Goal: Information Seeking & Learning: Learn about a topic

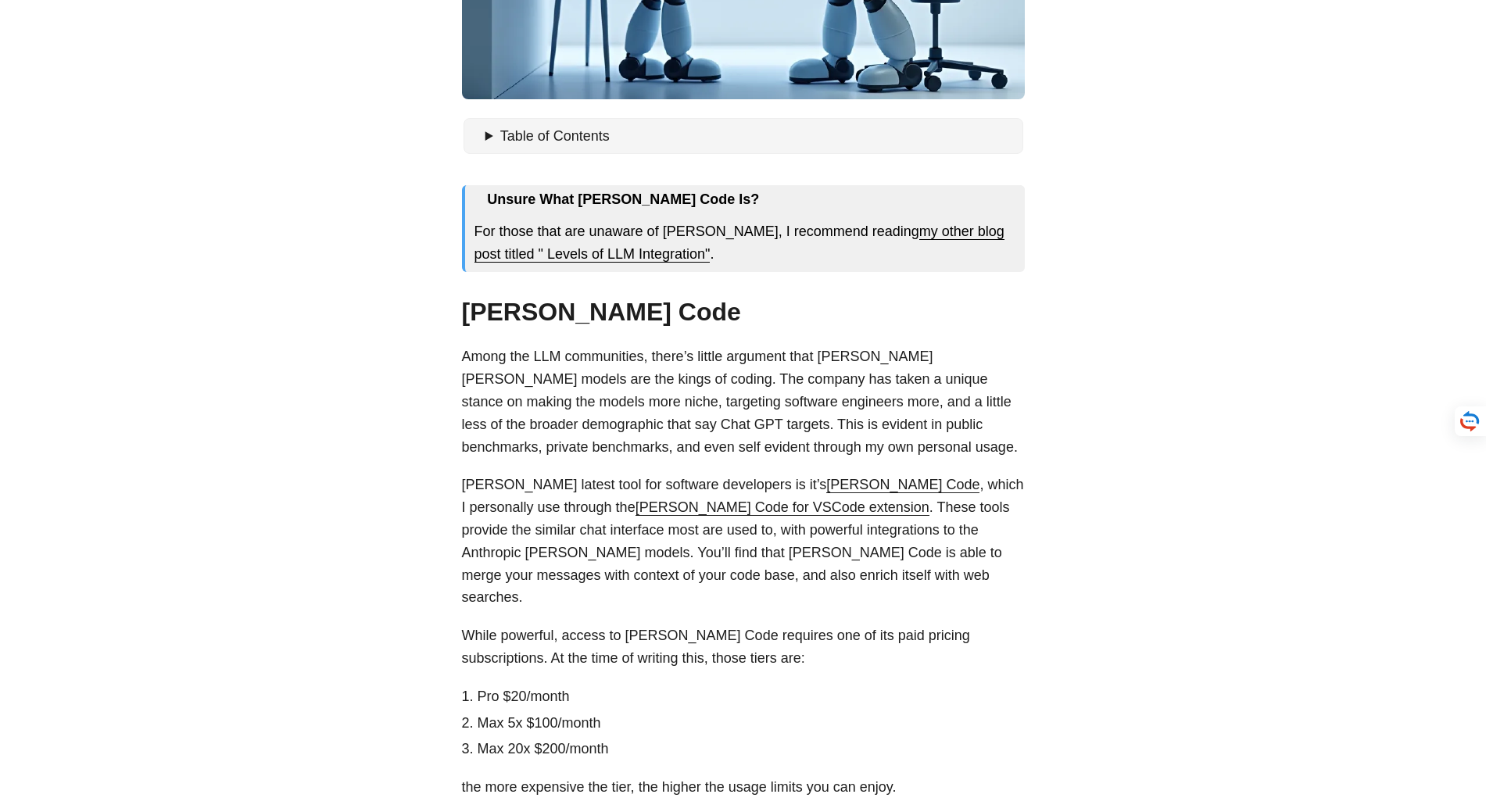
scroll to position [469, 0]
drag, startPoint x: 955, startPoint y: 229, endPoint x: 1284, endPoint y: 352, distance: 351.2
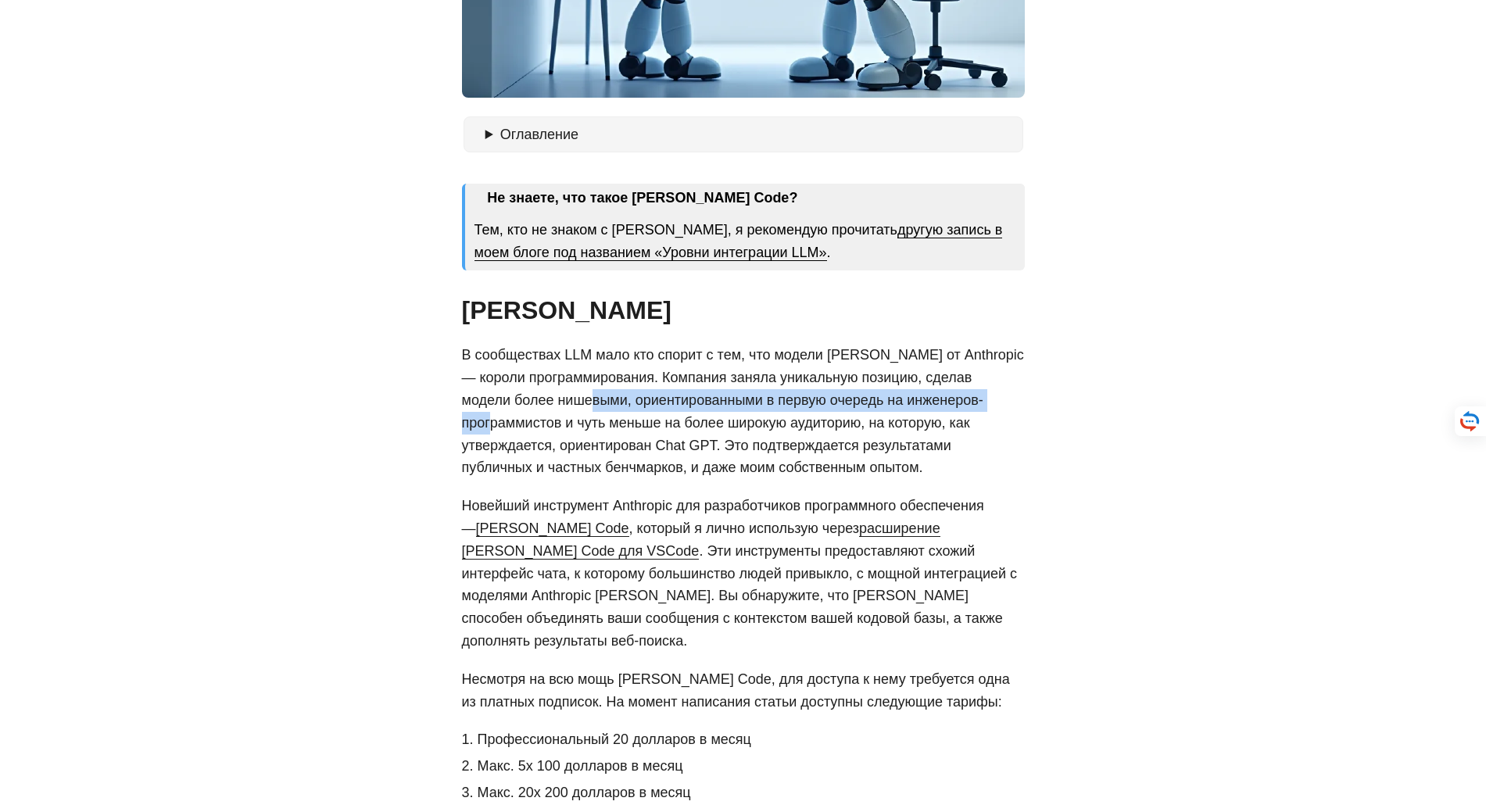
drag, startPoint x: 546, startPoint y: 397, endPoint x: 979, endPoint y: 405, distance: 433.1
click at [979, 405] on font "В сообществах LLM мало кто спорит с тем, что модели [PERSON_NAME] от Anthropic …" at bounding box center [743, 411] width 562 height 128
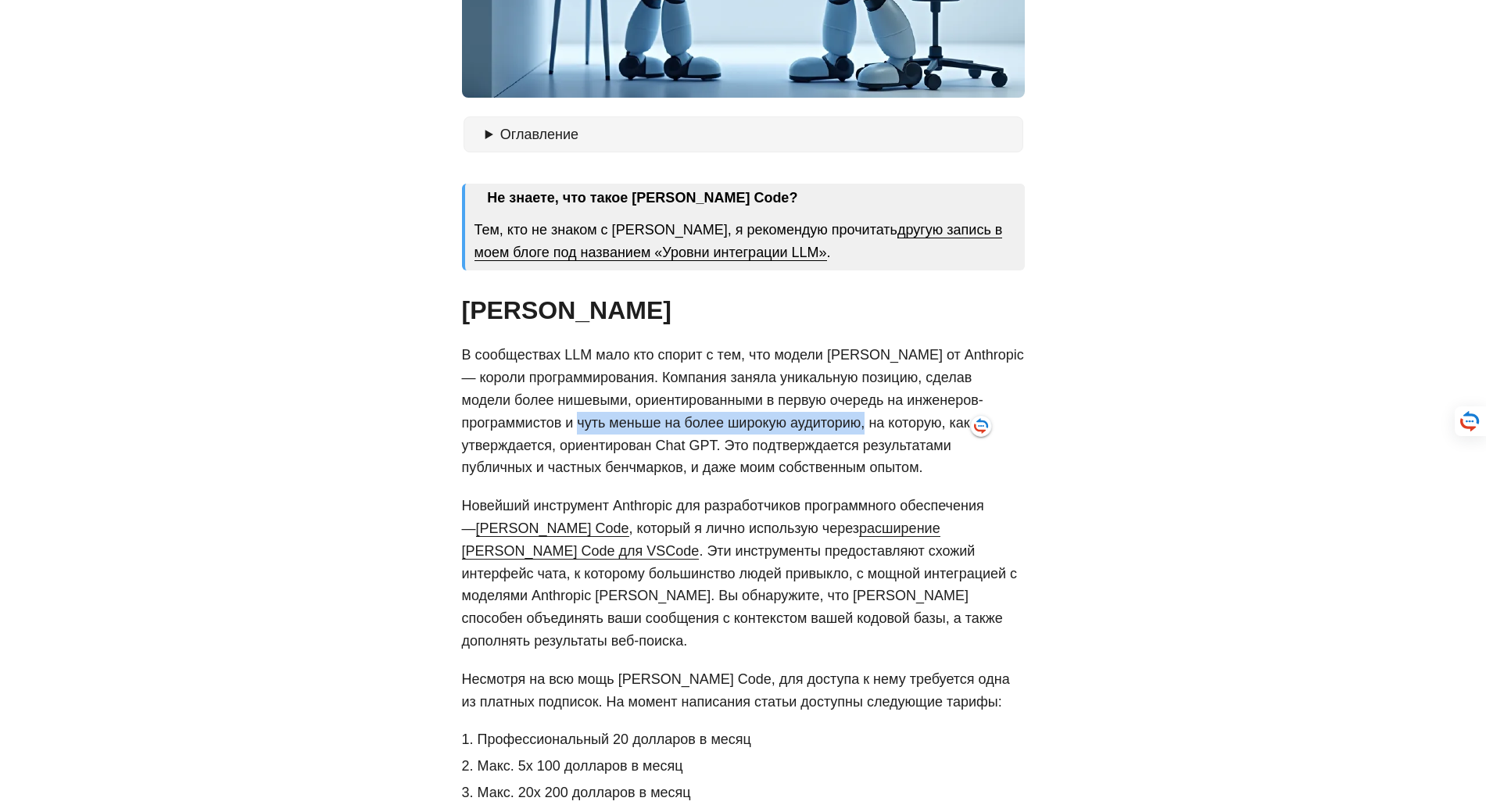
drag, startPoint x: 516, startPoint y: 427, endPoint x: 792, endPoint y: 428, distance: 276.0
click at [797, 425] on font "В сообществах LLM мало кто спорит с тем, что модели [PERSON_NAME] от Anthropic …" at bounding box center [743, 411] width 562 height 128
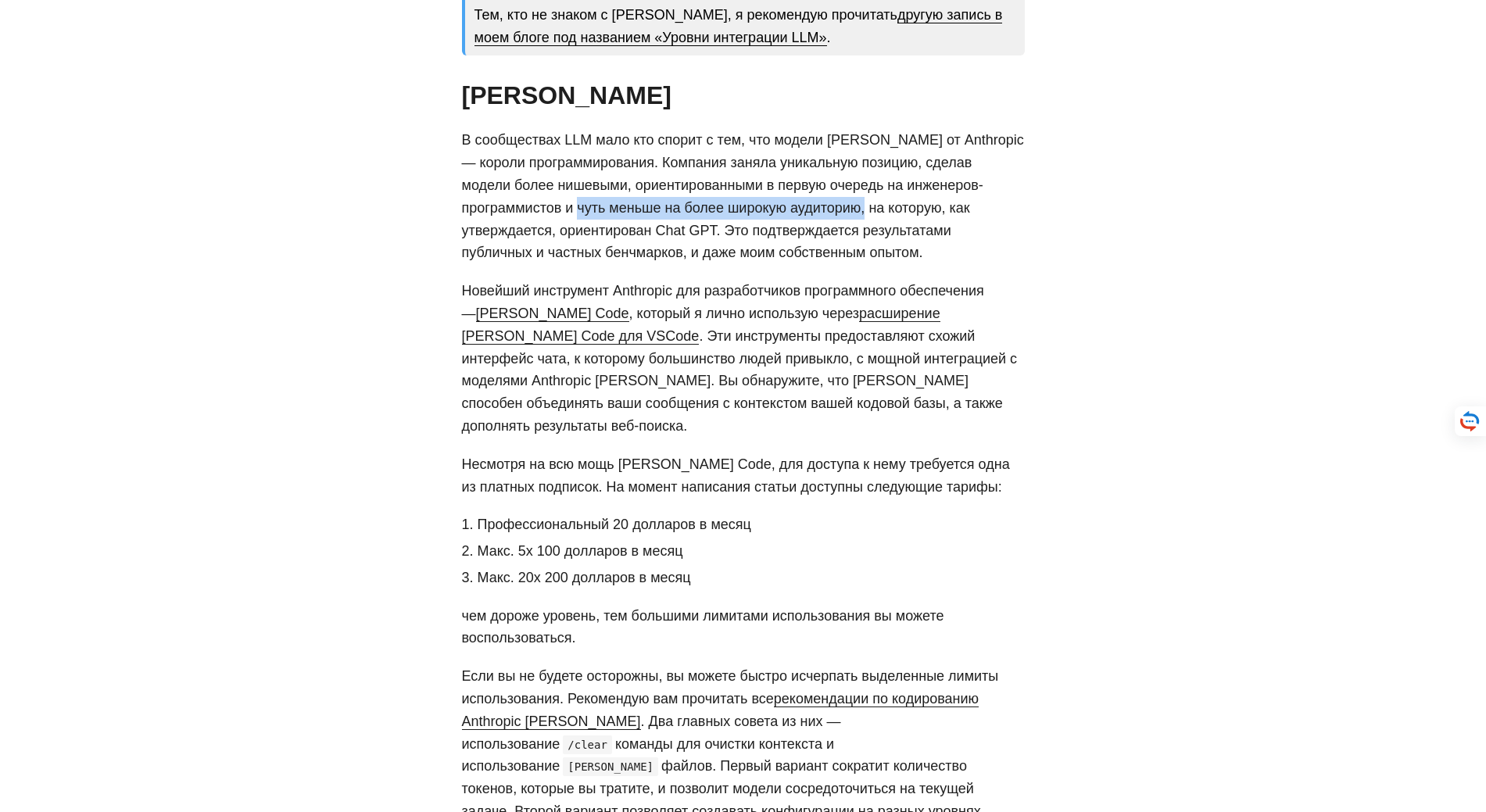
scroll to position [703, 0]
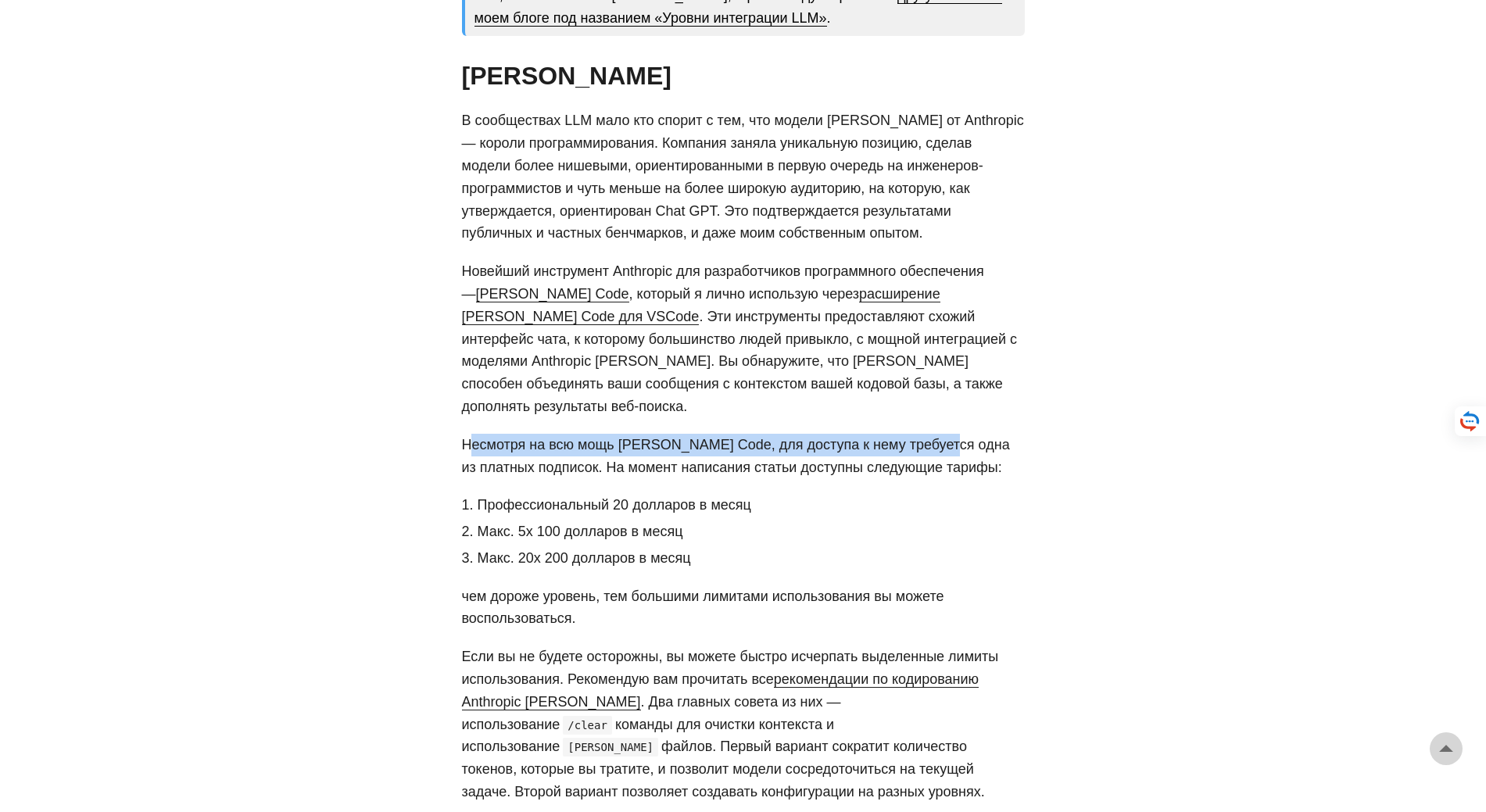
drag, startPoint x: 475, startPoint y: 427, endPoint x: 934, endPoint y: 425, distance: 459.0
click at [928, 436] on font "Несмотря на всю мощь [PERSON_NAME] Code, для доступа к нему требуется одна из п…" at bounding box center [736, 455] width 548 height 39
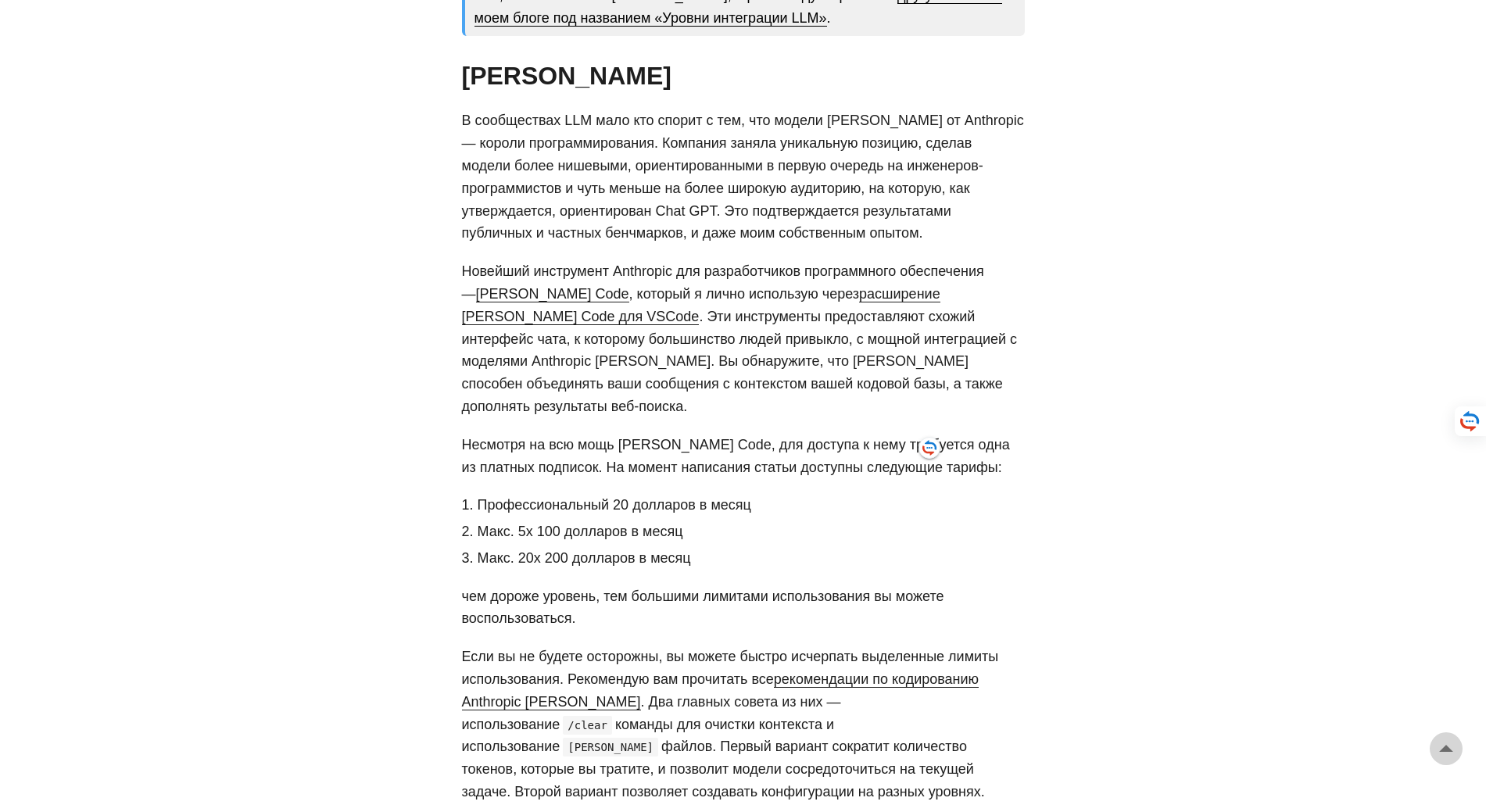
click at [986, 451] on p "Несмотря на всю мощь [PERSON_NAME] Code, для доступа к нему требуется одна из п…" at bounding box center [743, 455] width 563 height 45
drag, startPoint x: 553, startPoint y: 482, endPoint x: 673, endPoint y: 481, distance: 120.0
drag, startPoint x: 504, startPoint y: 492, endPoint x: 614, endPoint y: 496, distance: 110.1
click at [614, 496] on ol "Профессиональный 20 долларов в месяц Макс. 5x 100 долларов в месяц Макс. 20x 20…" at bounding box center [743, 531] width 563 height 75
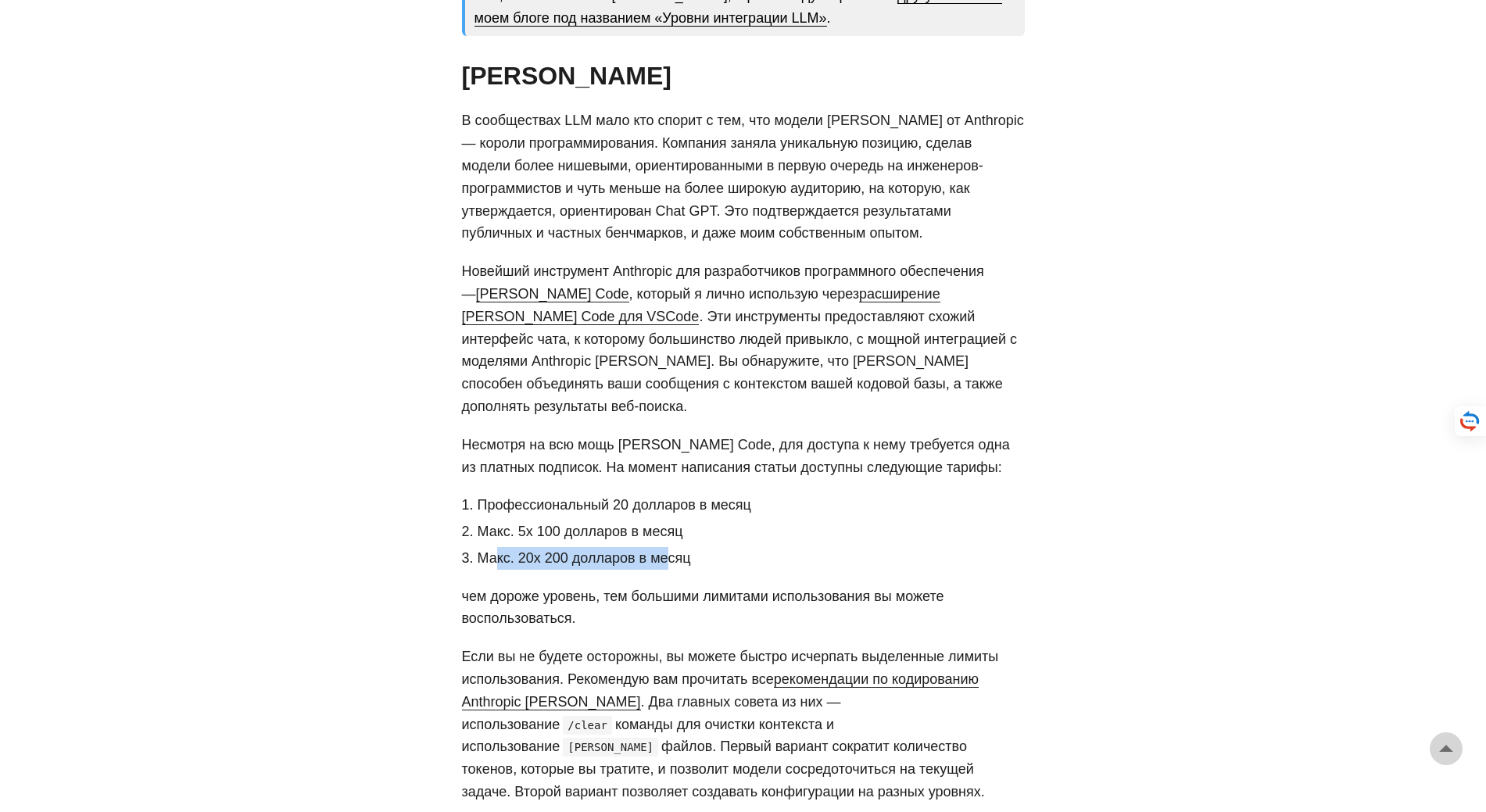
drag, startPoint x: 497, startPoint y: 537, endPoint x: 666, endPoint y: 530, distance: 169.1
click at [666, 550] on font "Макс. 20x 200 долларов в месяц" at bounding box center [584, 558] width 213 height 16
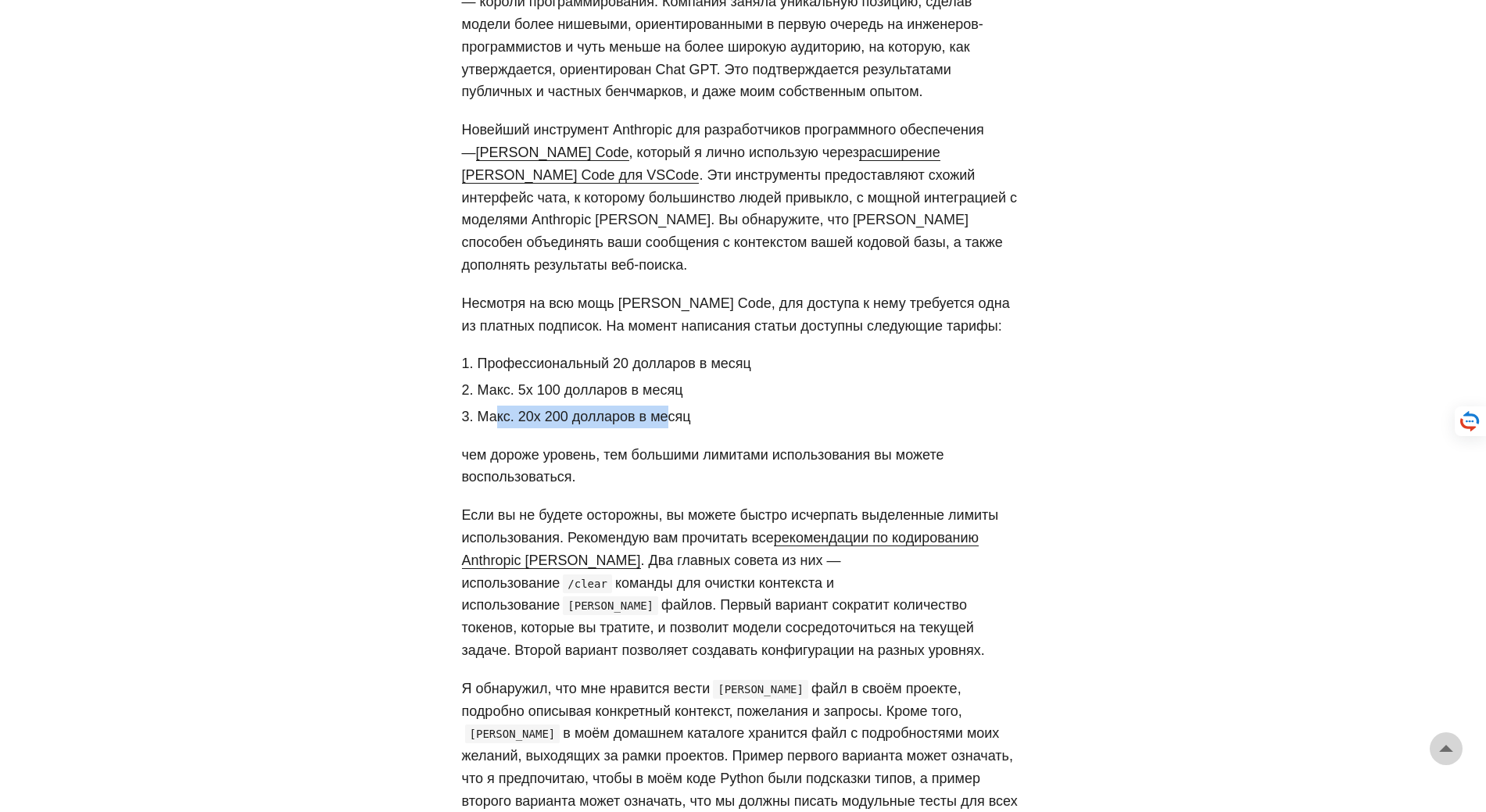
scroll to position [859, 0]
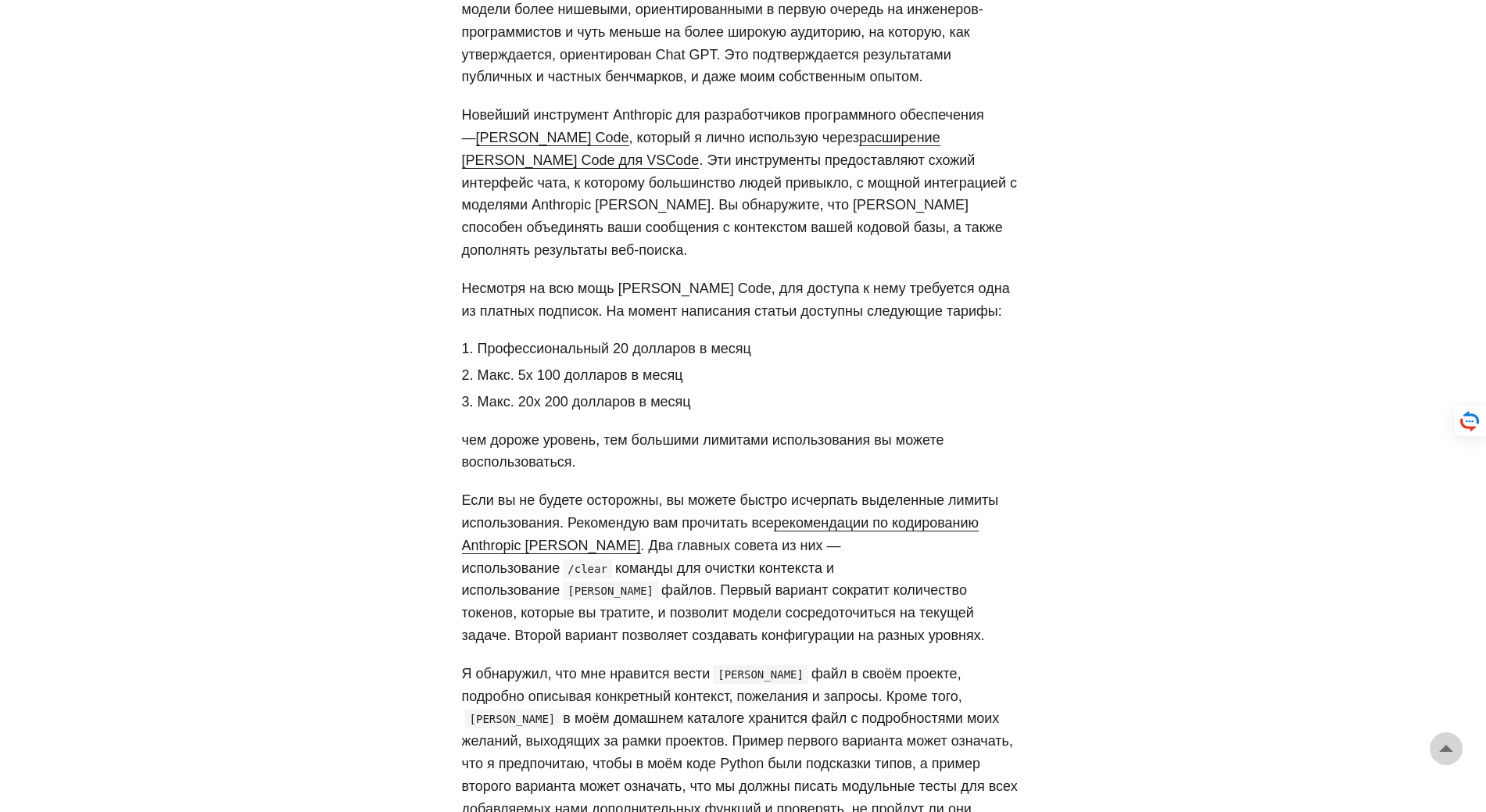
click at [665, 492] on font "Если вы не будете осторожны, вы можете быстро исчерпать выделенные лимиты испол…" at bounding box center [730, 511] width 537 height 39
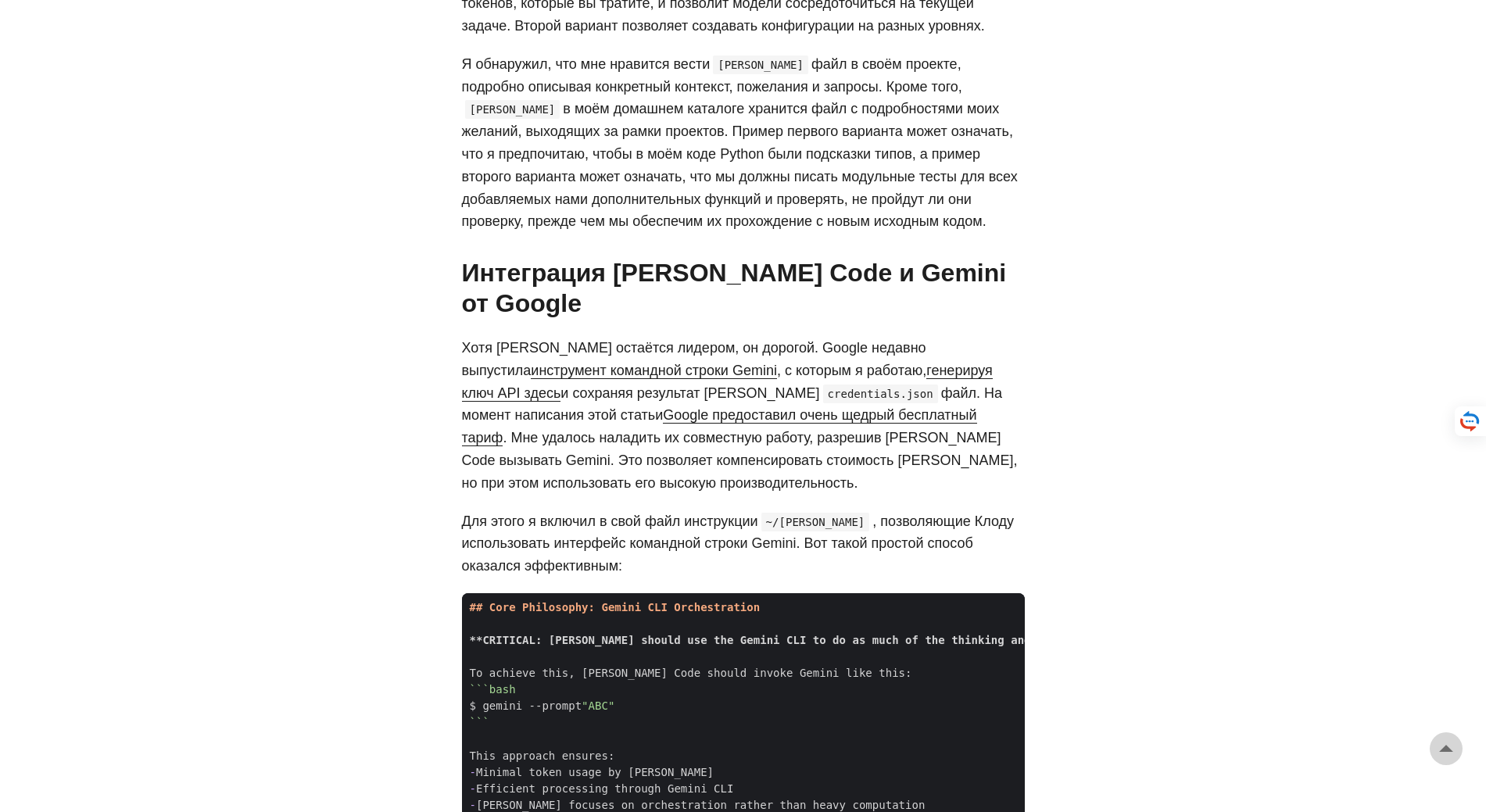
scroll to position [1484, 0]
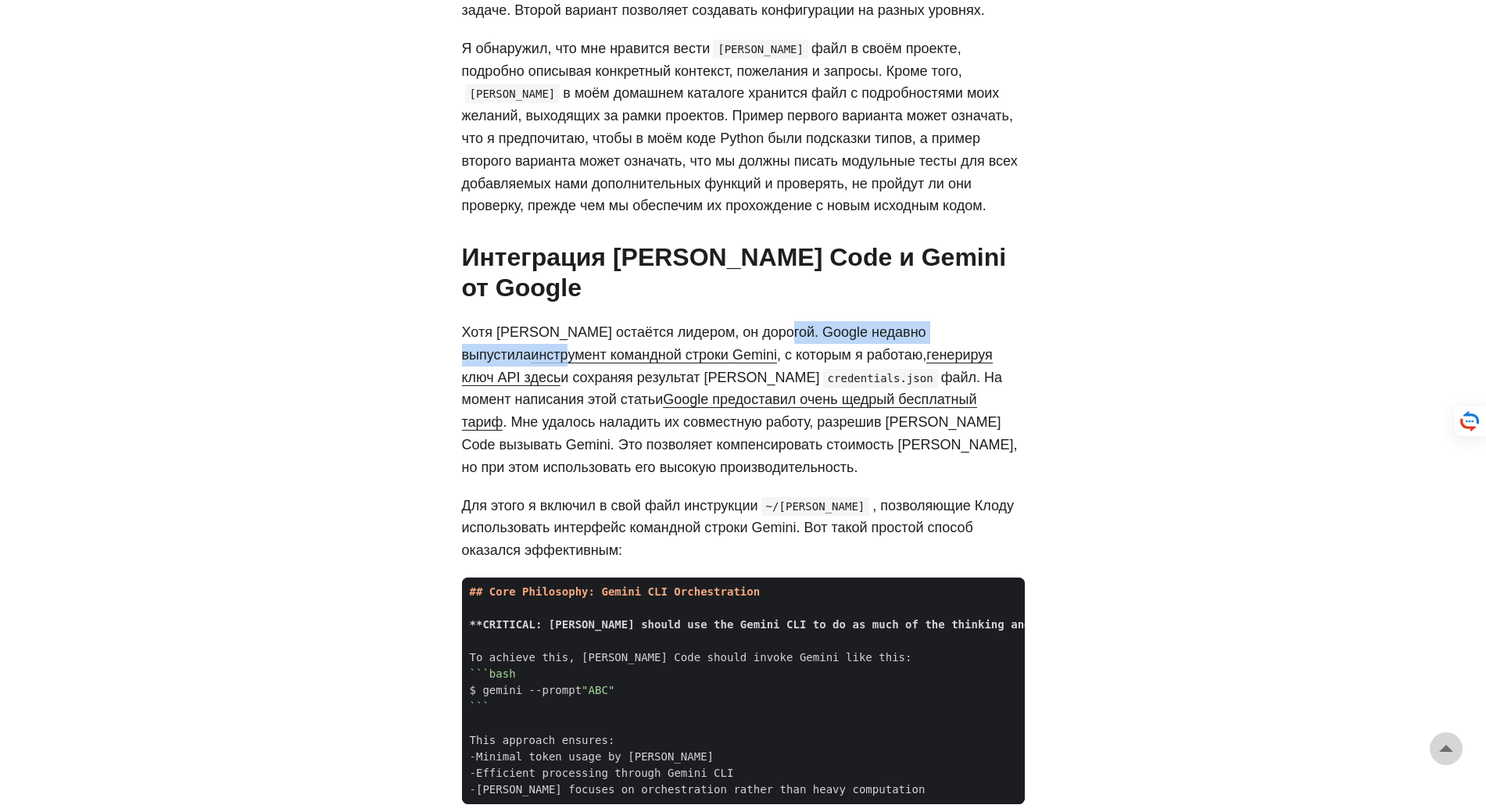
drag, startPoint x: 761, startPoint y: 279, endPoint x: 965, endPoint y: 283, distance: 204.0
click at [962, 321] on p "Хотя [PERSON_NAME] остаётся лидером, он дорогой. Google недавно выпустила инстр…" at bounding box center [743, 400] width 563 height 158
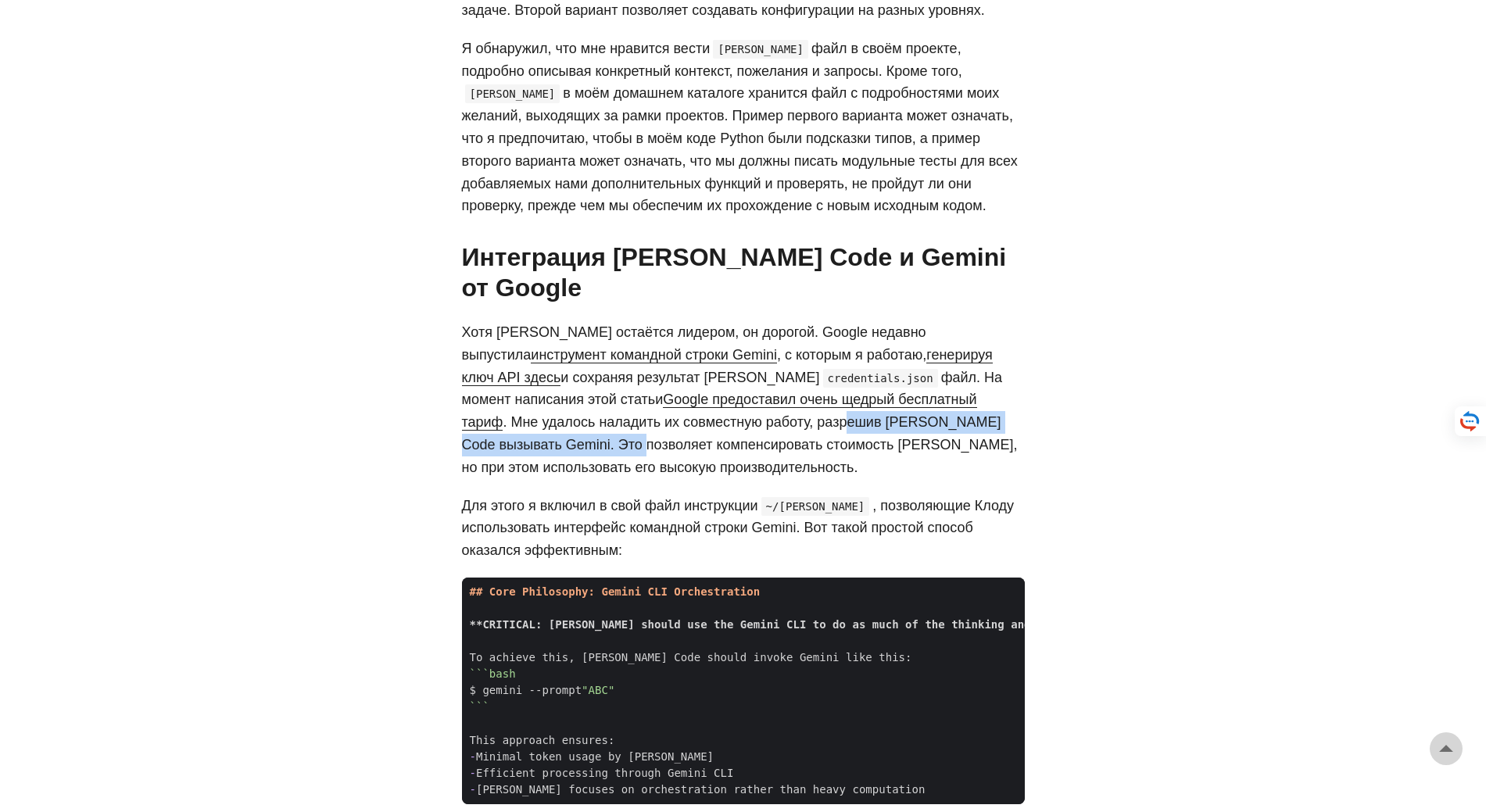
drag, startPoint x: 536, startPoint y: 369, endPoint x: 854, endPoint y: 362, distance: 318.1
click at [854, 414] on font ". Мне удалось наладить их совместную работу, разрешив [PERSON_NAME] Code вызыва…" at bounding box center [740, 444] width 556 height 61
click at [899, 414] on font ". Мне удалось наладить их совместную работу, разрешив [PERSON_NAME] Code вызыва…" at bounding box center [740, 444] width 556 height 61
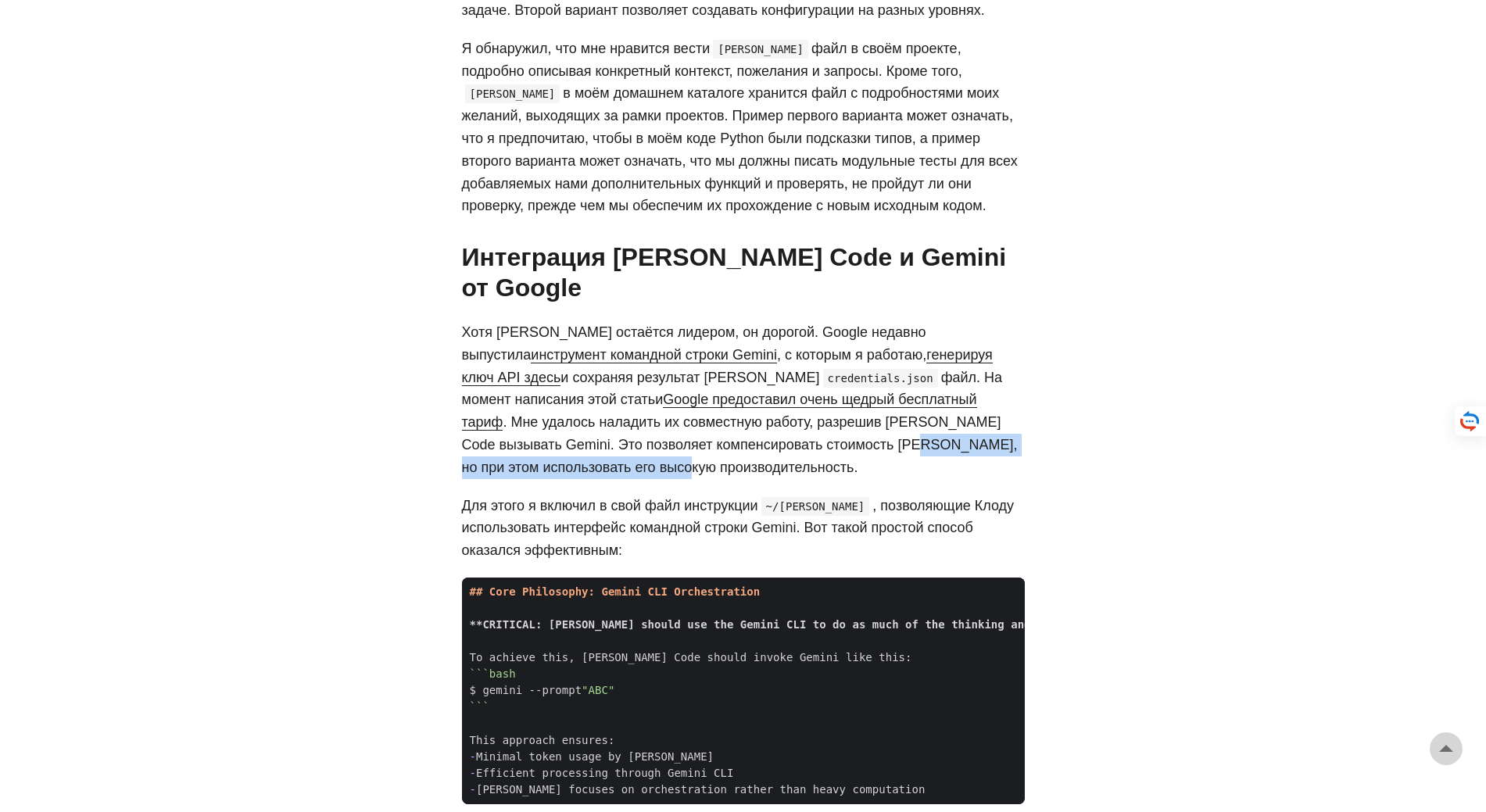
drag, startPoint x: 586, startPoint y: 391, endPoint x: 909, endPoint y: 388, distance: 323.0
click at [909, 414] on font ". Мне удалось наладить их совместную работу, разрешив [PERSON_NAME] Code вызыва…" at bounding box center [740, 444] width 556 height 61
click at [561, 498] on font ", позволяющие Клоду использовать интерфейс командной строки Gemini. Вот такой п…" at bounding box center [738, 528] width 553 height 61
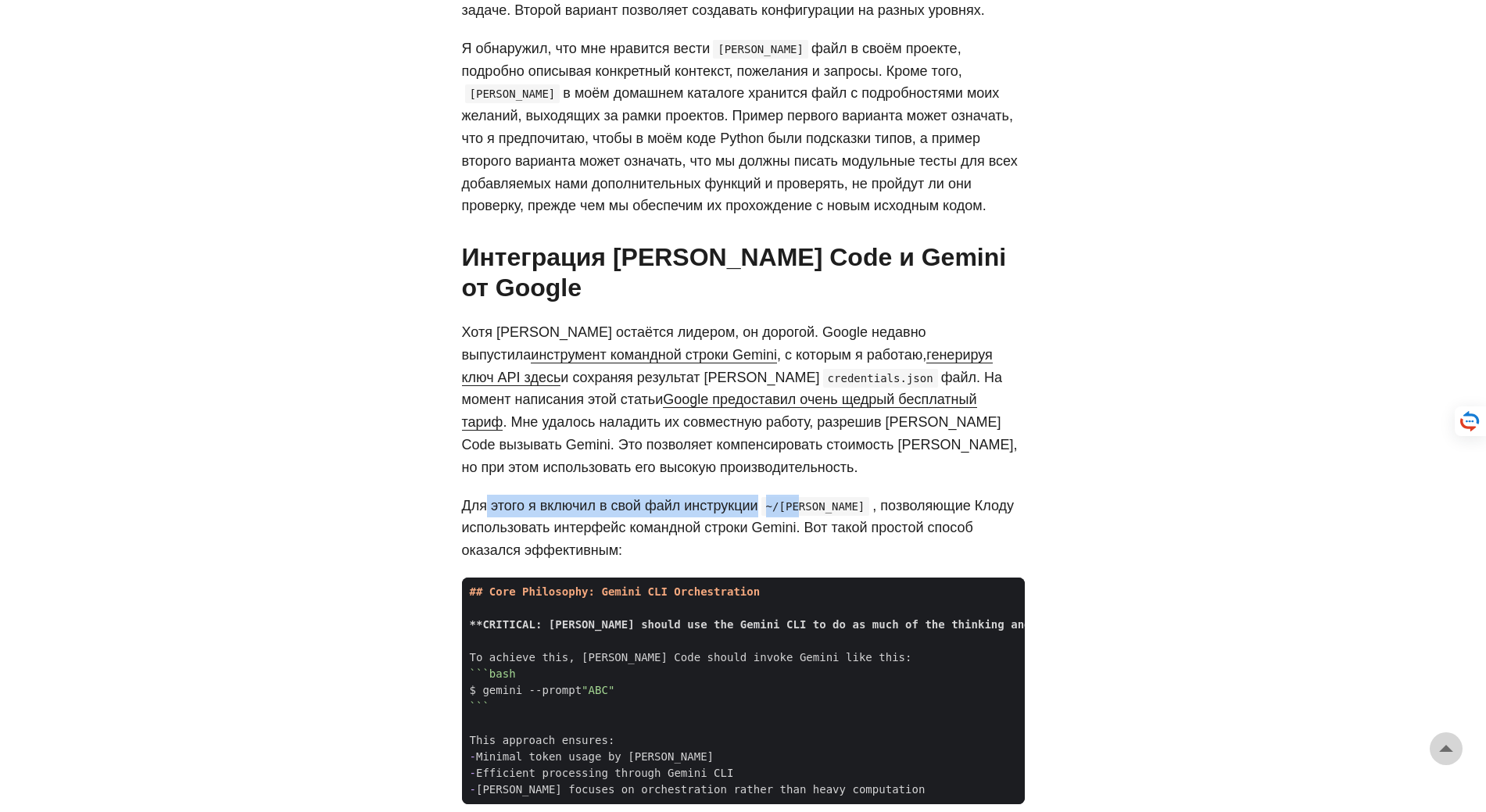
drag, startPoint x: 486, startPoint y: 425, endPoint x: 797, endPoint y: 416, distance: 311.1
click at [1017, 397] on p "Хотя [PERSON_NAME] остаётся лидером, он дорогой. Google недавно выпустила инстр…" at bounding box center [743, 400] width 563 height 158
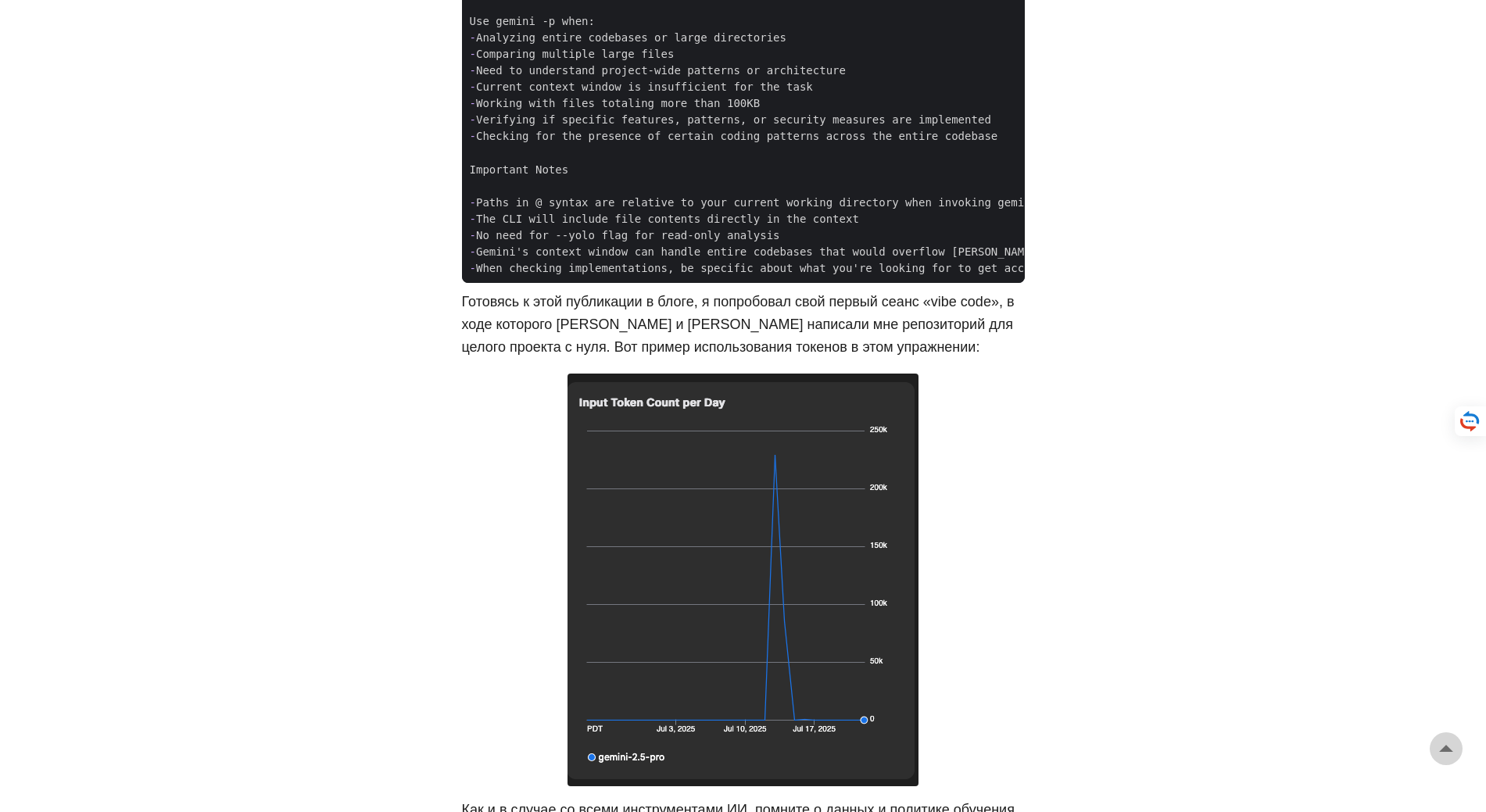
scroll to position [3594, 0]
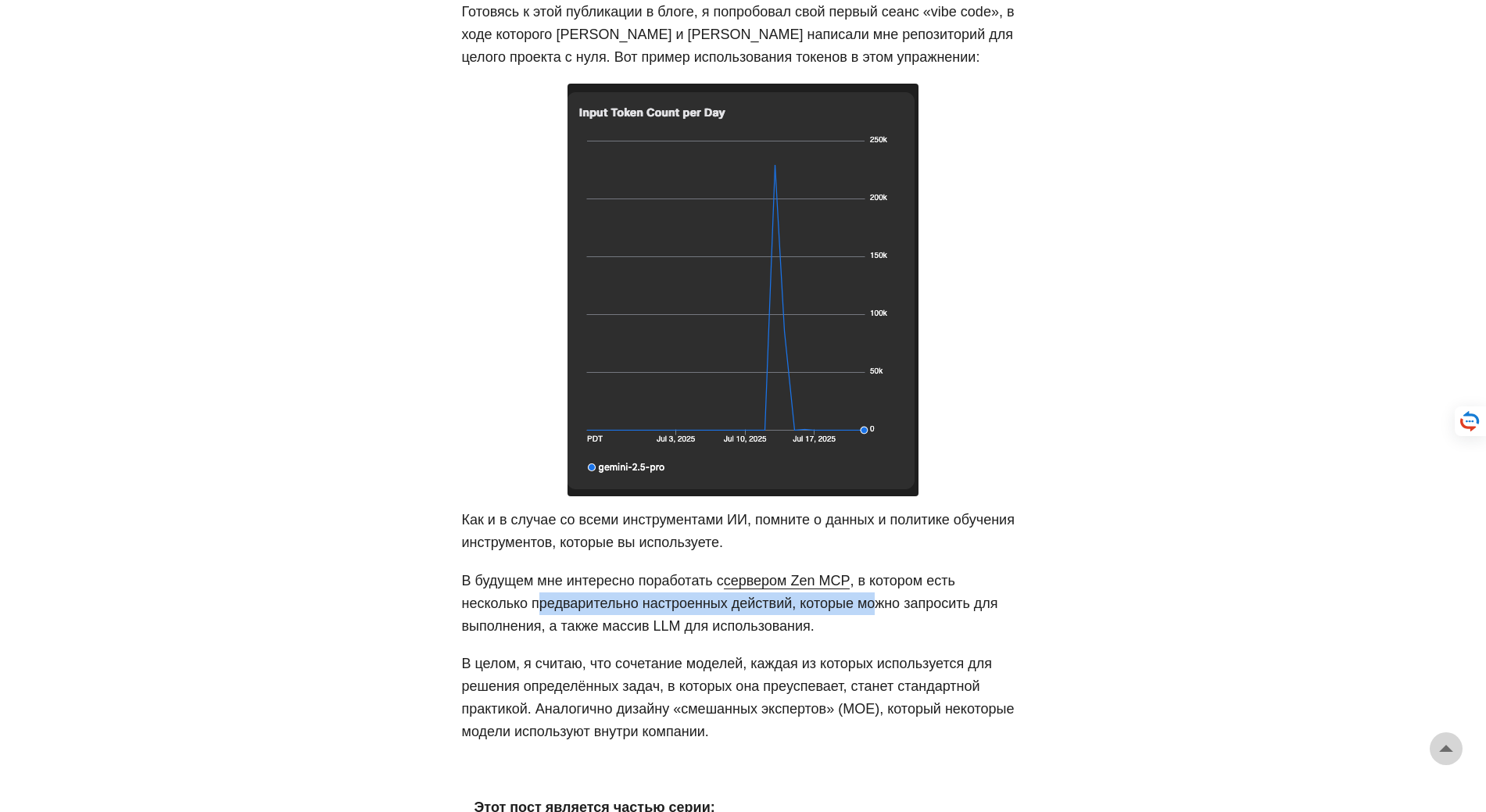
drag, startPoint x: 532, startPoint y: 544, endPoint x: 883, endPoint y: 540, distance: 351.0
click at [872, 573] on font ", в котором есть несколько предварительно настроенных действий, которые можно з…" at bounding box center [730, 603] width 536 height 61
click at [930, 573] on font ", в котором есть несколько предварительно настроенных действий, которые можно з…" at bounding box center [730, 603] width 536 height 61
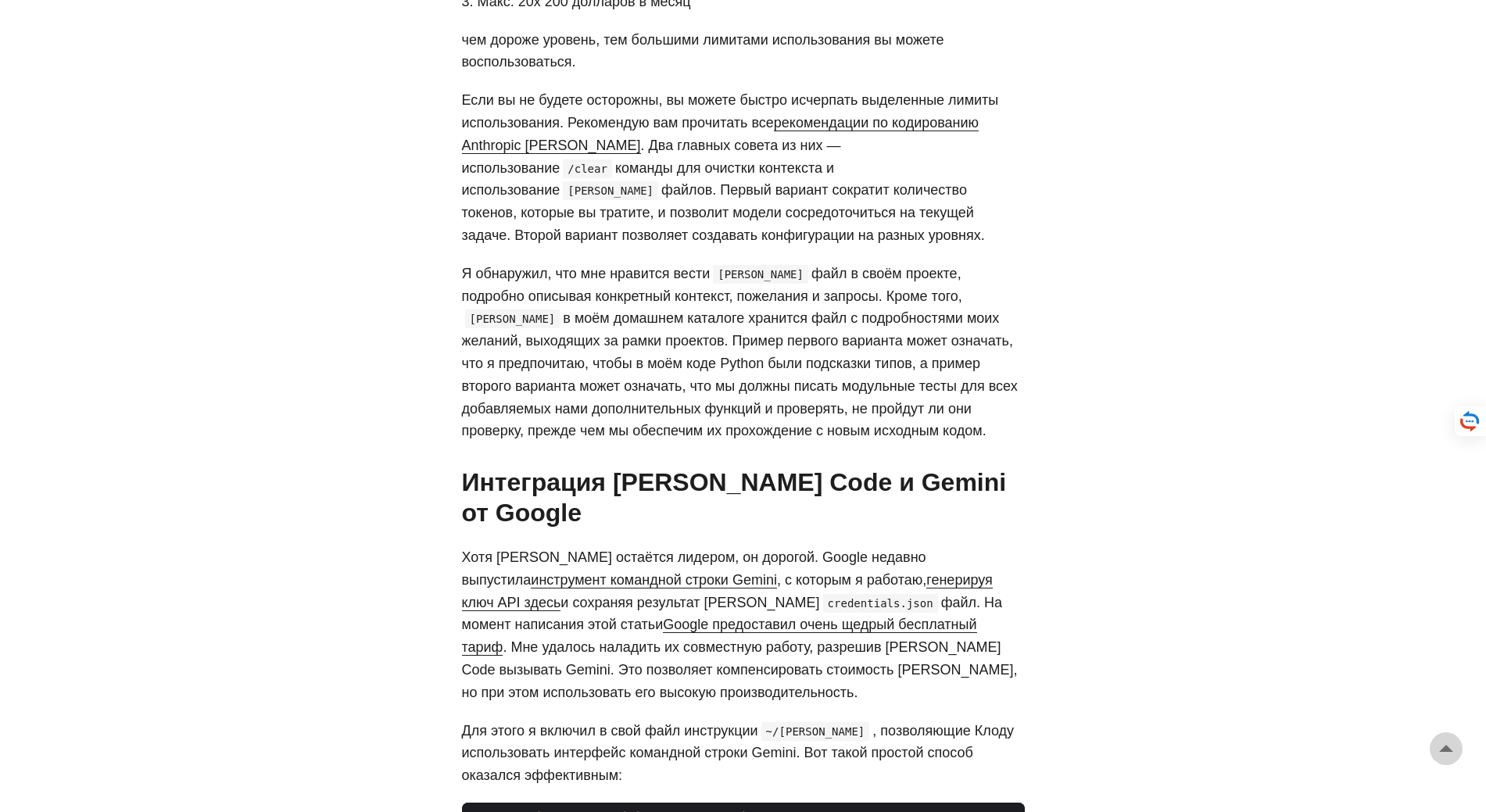
scroll to position [1288, 0]
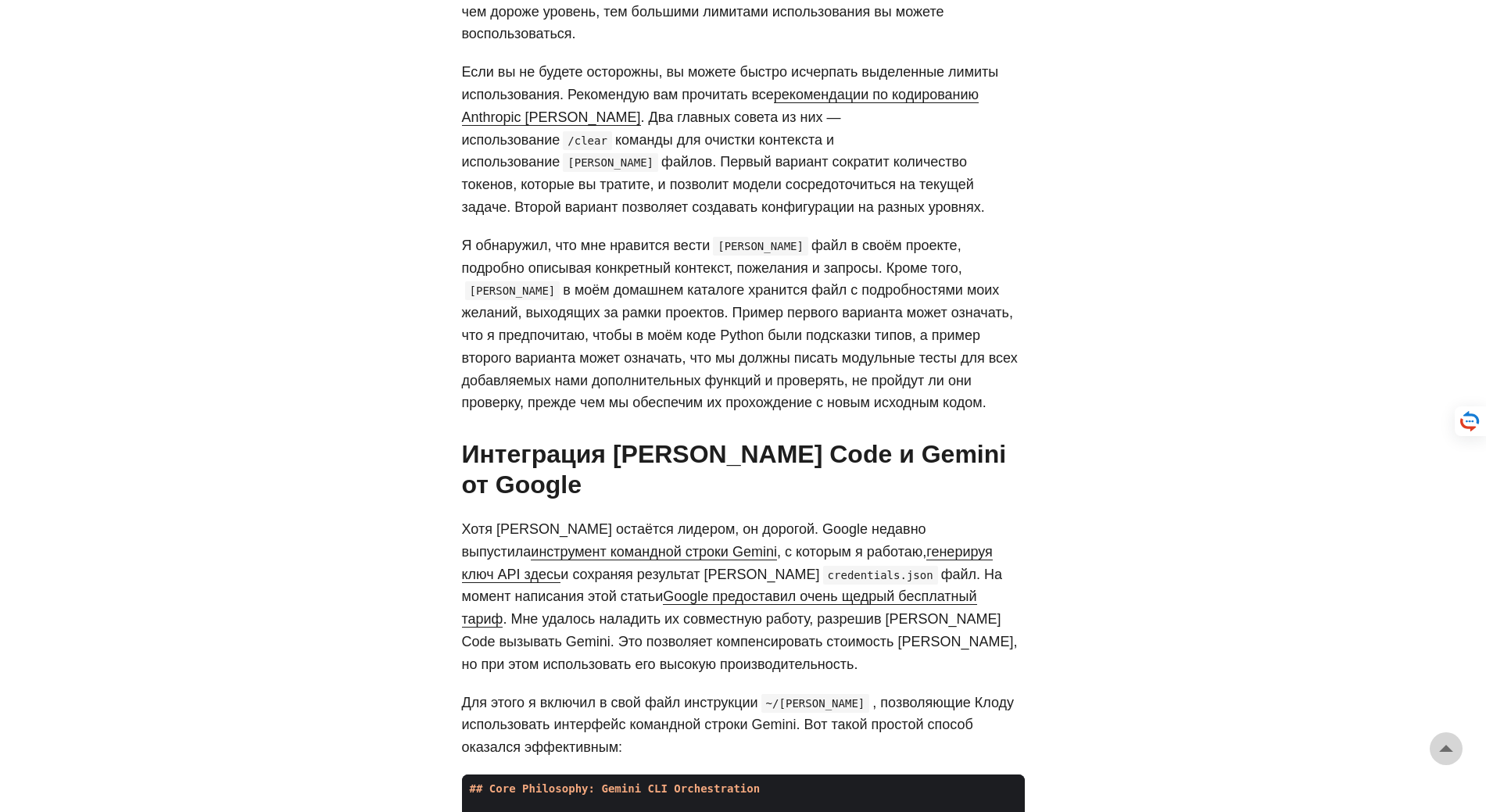
click at [857, 544] on font "генерируя ключ API здесь" at bounding box center [727, 563] width 531 height 39
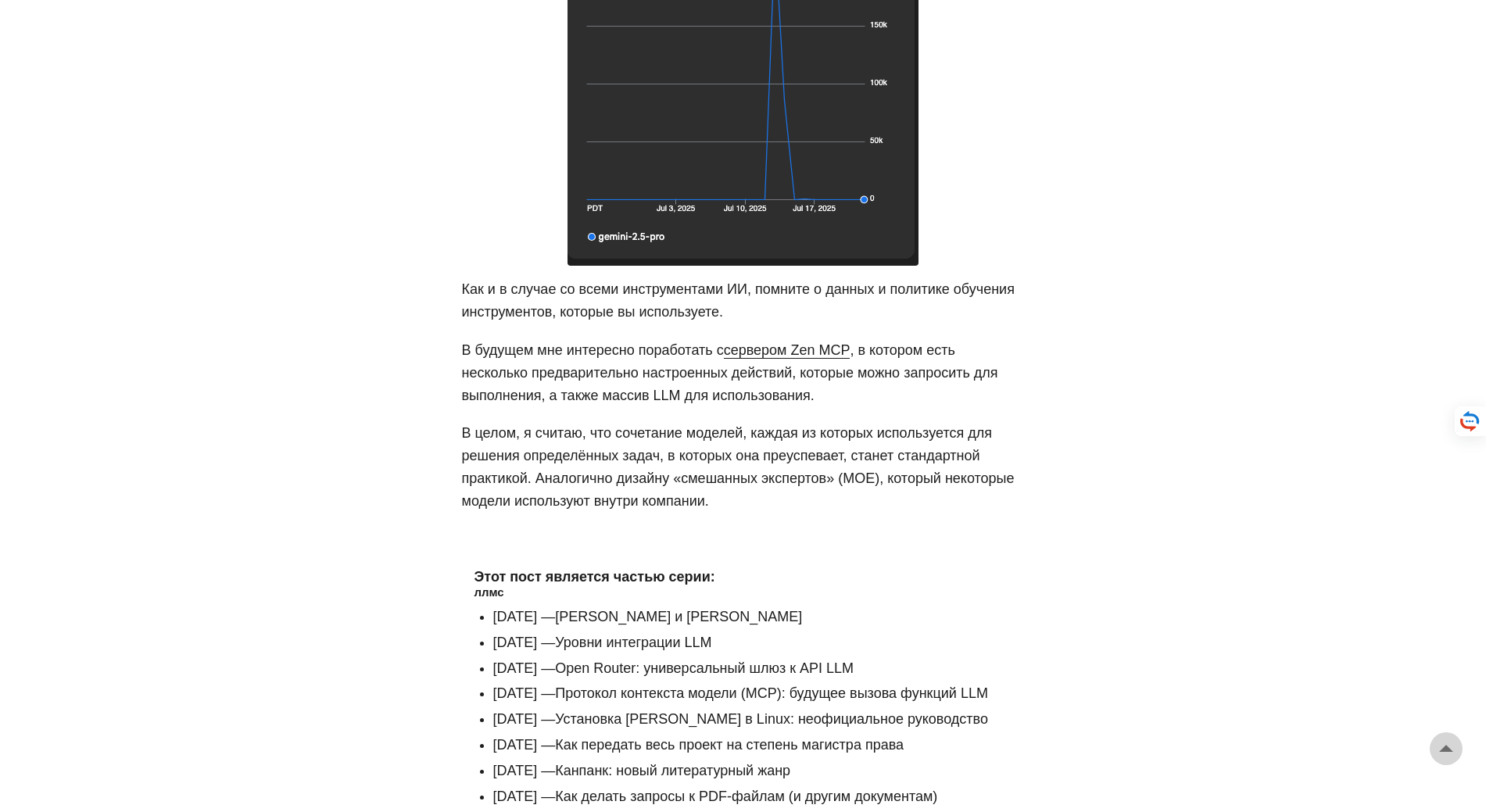
scroll to position [3866, 0]
